Goal: Information Seeking & Learning: Learn about a topic

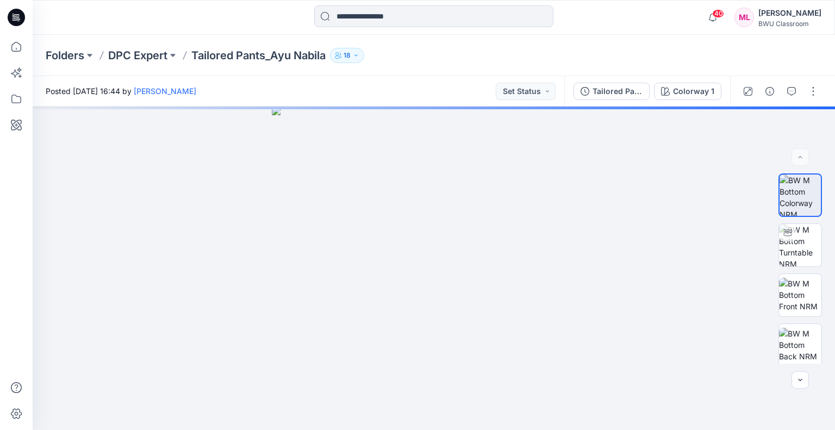
click at [16, 16] on icon at bounding box center [17, 16] width 5 height 1
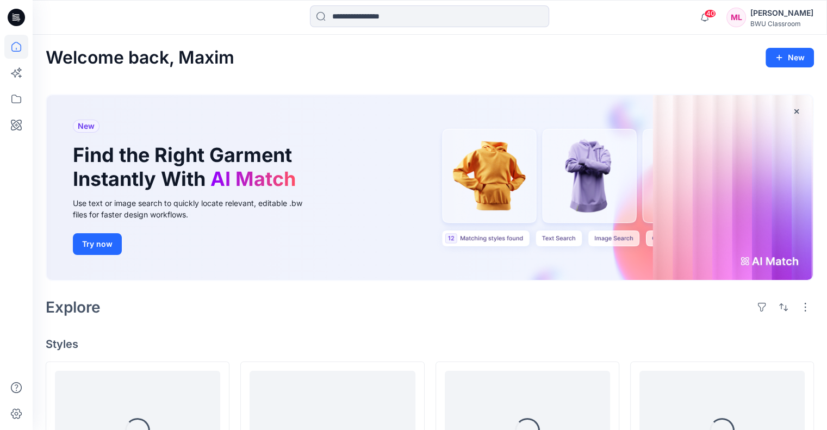
scroll to position [109, 0]
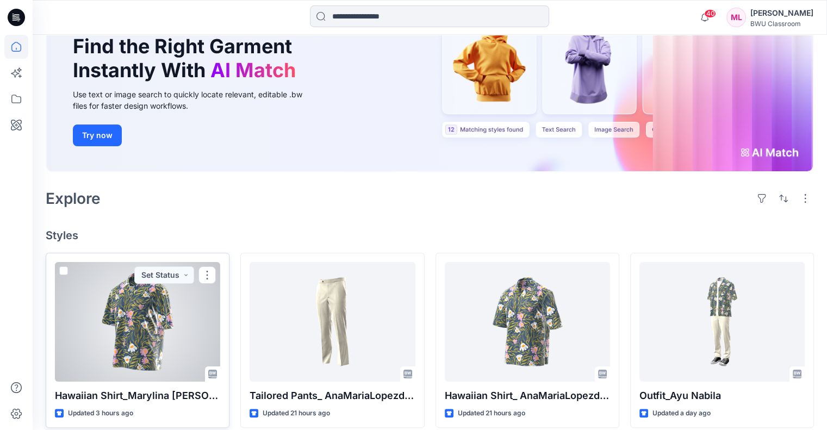
click at [150, 323] on div at bounding box center [137, 322] width 165 height 120
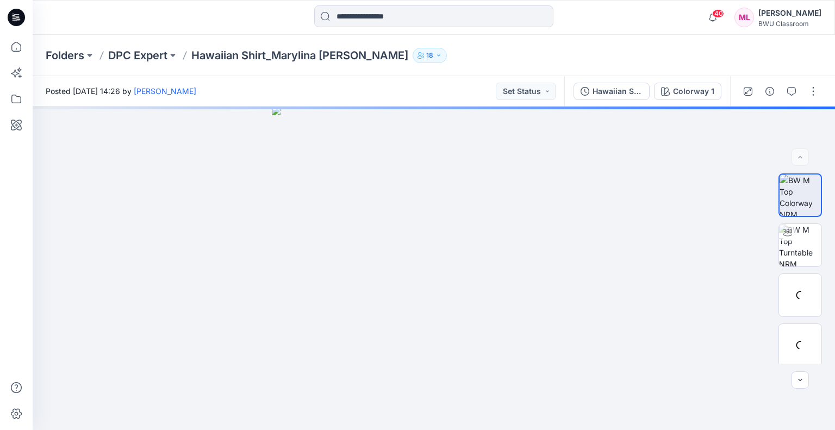
click at [435, 58] on icon "button" at bounding box center [438, 55] width 7 height 7
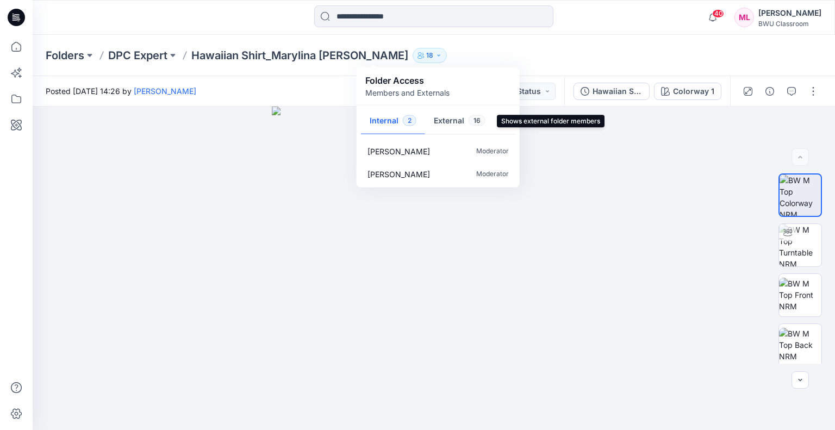
click at [453, 122] on button "External 16" at bounding box center [459, 122] width 69 height 28
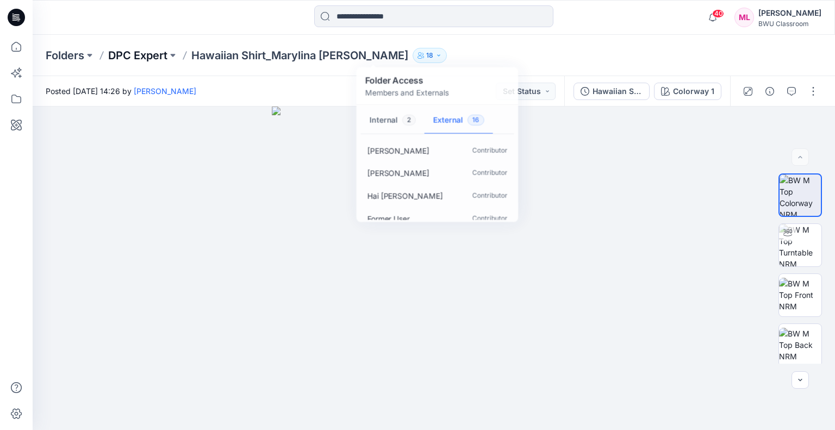
click at [149, 52] on p "DPC Expert" at bounding box center [137, 55] width 59 height 15
